Goal: Task Accomplishment & Management: Use online tool/utility

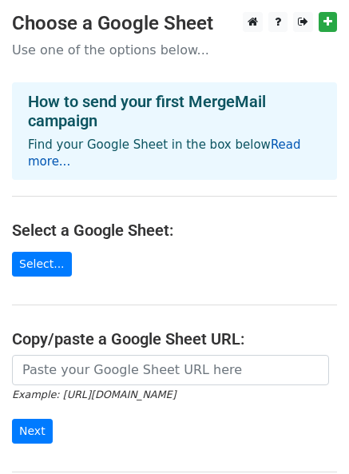
click at [283, 147] on link "Read more..." at bounding box center [164, 152] width 273 height 31
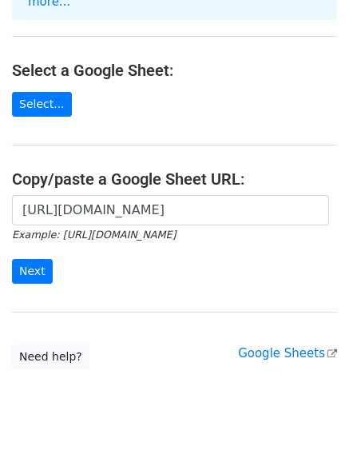
scroll to position [0, 333]
type input "[URL][DOMAIN_NAME]"
click at [28, 259] on input "Next" at bounding box center [32, 271] width 41 height 25
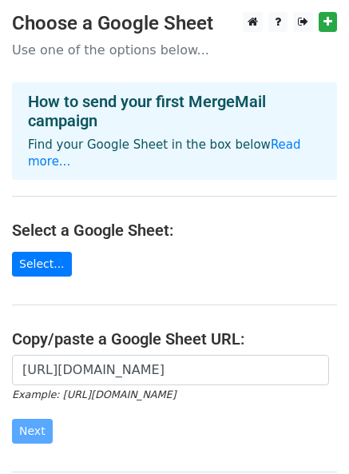
scroll to position [166, 0]
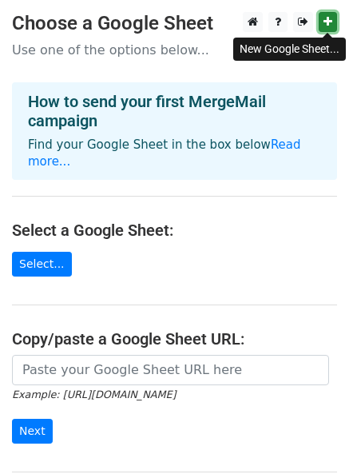
click at [326, 21] on icon at bounding box center [328, 21] width 9 height 11
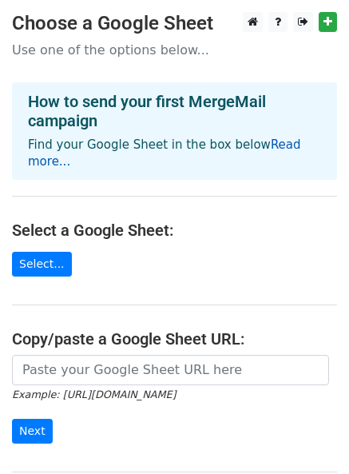
click at [266, 145] on link "Read more..." at bounding box center [164, 152] width 273 height 31
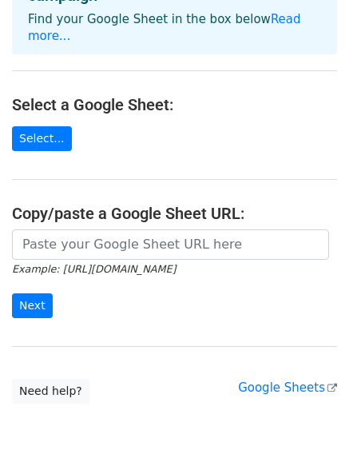
scroll to position [166, 0]
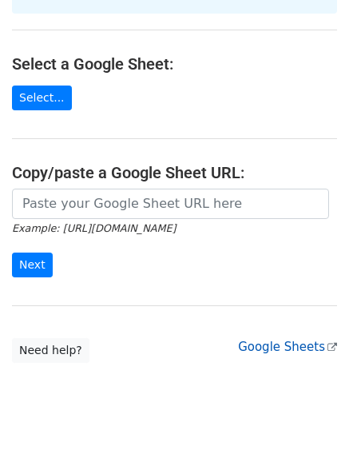
click at [280, 340] on link "Google Sheets" at bounding box center [287, 347] width 99 height 14
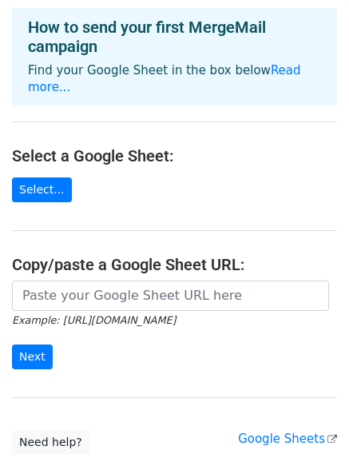
scroll to position [0, 0]
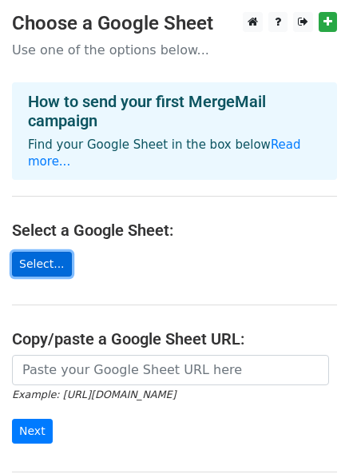
click at [41, 252] on link "Select..." at bounding box center [42, 264] width 60 height 25
